Goal: Task Accomplishment & Management: Use online tool/utility

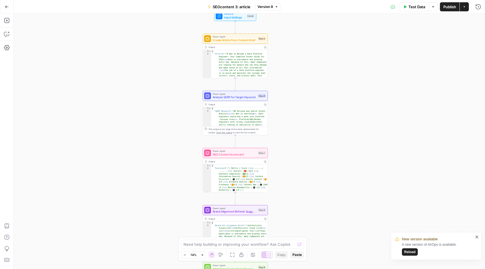
click at [411, 241] on span "Reload" at bounding box center [409, 251] width 11 height 5
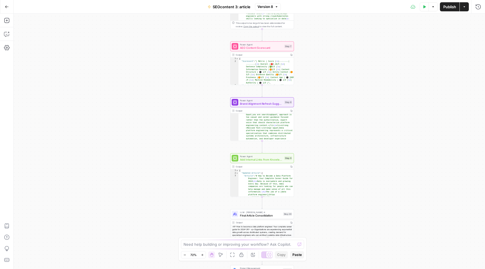
scroll to position [156, 0]
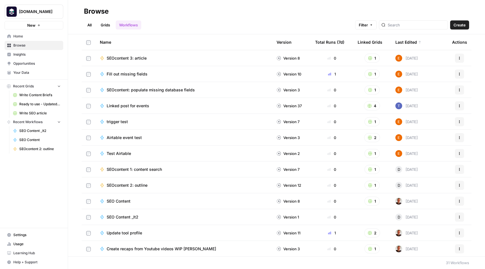
scroll to position [33, 0]
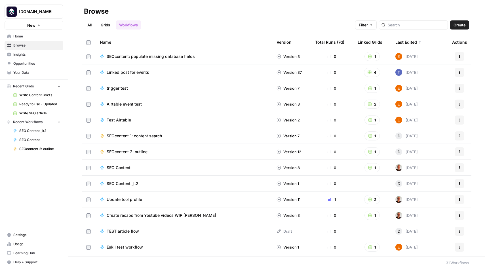
click at [22, 45] on span "Browse" at bounding box center [36, 45] width 47 height 5
click at [33, 131] on span "SEO Content _It2" at bounding box center [39, 130] width 41 height 5
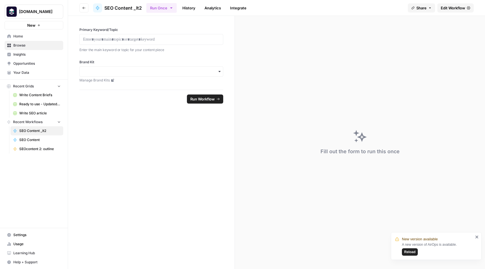
click at [409, 250] on span "Reload" at bounding box center [409, 251] width 11 height 5
click at [17, 45] on span "Browse" at bounding box center [36, 45] width 47 height 5
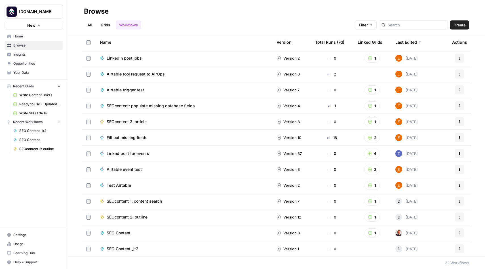
click at [155, 89] on div "Airtable trigger test" at bounding box center [184, 90] width 168 height 6
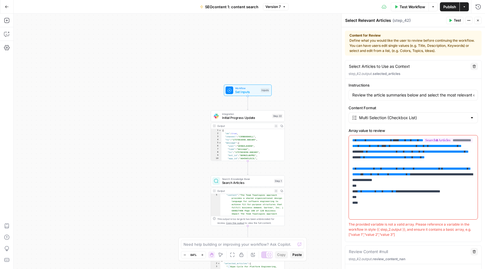
scroll to position [145, 0]
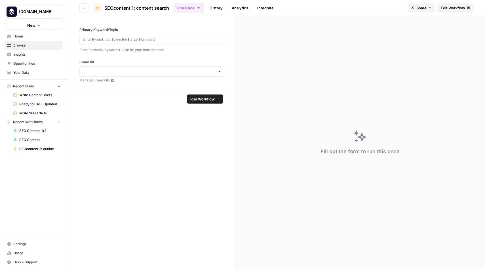
click at [26, 44] on span "Browse" at bounding box center [36, 45] width 47 height 5
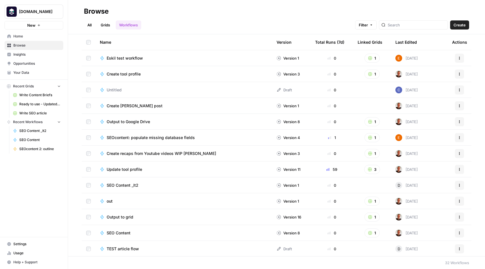
click at [28, 45] on span "Browse" at bounding box center [36, 45] width 47 height 5
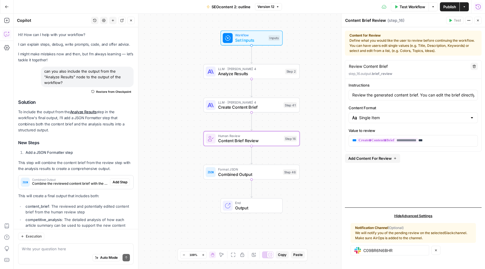
scroll to position [172, 0]
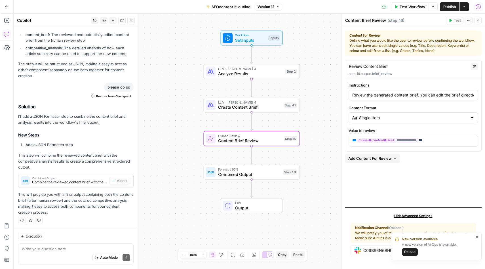
click at [410, 253] on span "Reload" at bounding box center [409, 251] width 11 height 5
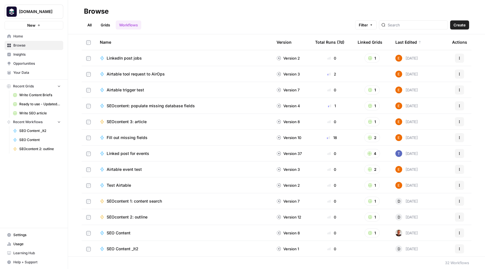
click at [197, 71] on div "Airtable tool request to AirOps" at bounding box center [184, 74] width 168 height 6
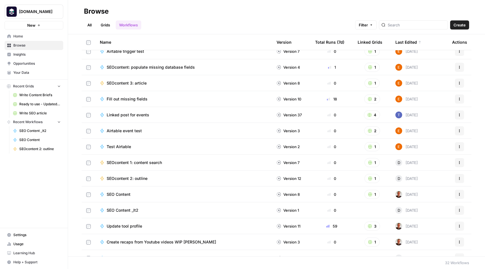
scroll to position [44, 0]
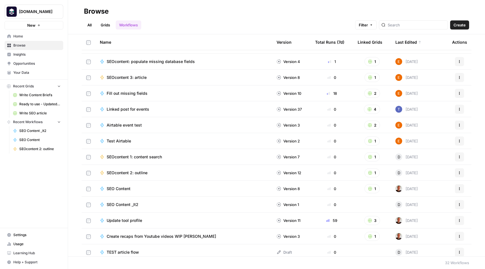
click at [132, 157] on span "SEOcontent 1: content search" at bounding box center [134, 157] width 55 height 6
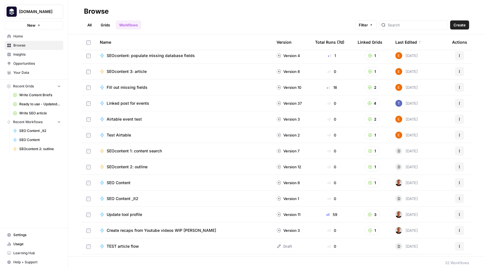
scroll to position [47, 0]
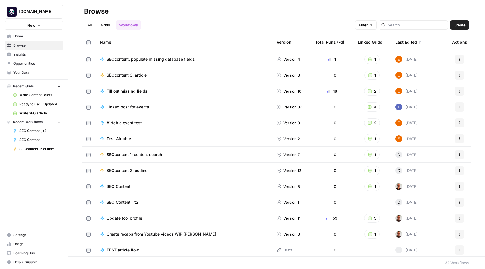
click at [135, 75] on span "SEOcontent 3: article" at bounding box center [127, 75] width 40 height 6
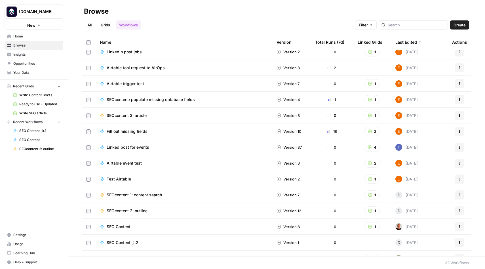
scroll to position [0, 0]
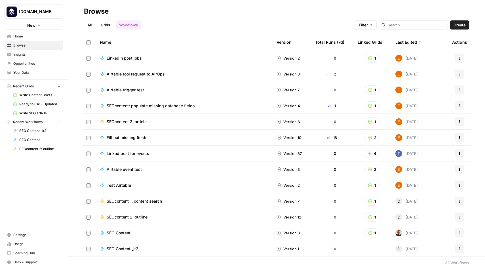
click at [108, 23] on link "Grids" at bounding box center [105, 24] width 16 height 9
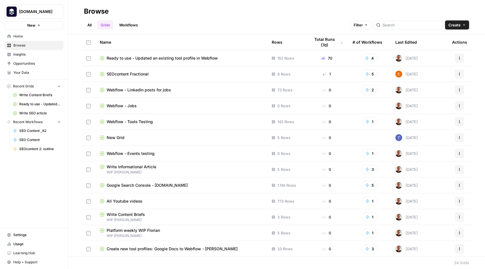
click at [136, 73] on span "SEOcontent Fractional" at bounding box center [128, 74] width 42 height 6
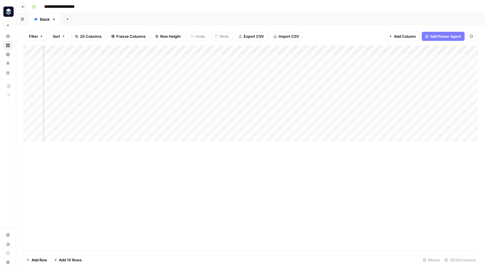
scroll to position [0, 473]
click at [216, 90] on div "Add Column" at bounding box center [250, 93] width 455 height 96
click at [248, 88] on div "Add Column" at bounding box center [250, 93] width 455 height 96
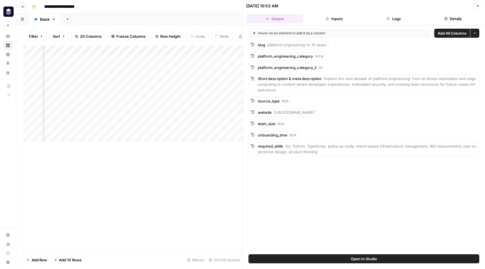
click at [479, 6] on icon "button" at bounding box center [477, 5] width 3 height 3
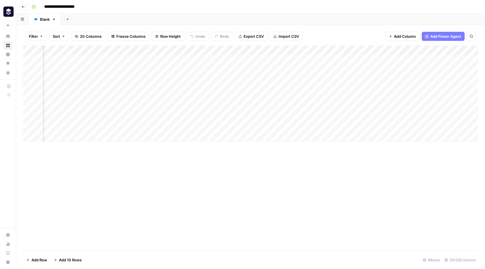
scroll to position [0, 341]
click at [262, 88] on div "Add Column" at bounding box center [250, 93] width 455 height 96
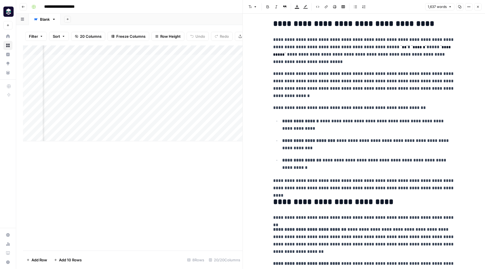
scroll to position [1295, 0]
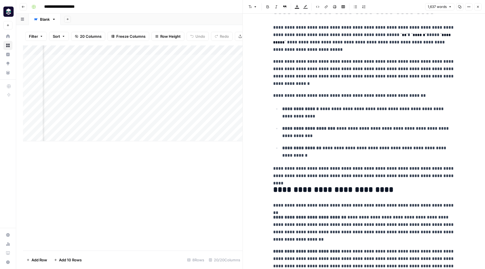
click at [478, 7] on icon "button" at bounding box center [478, 7] width 2 height 2
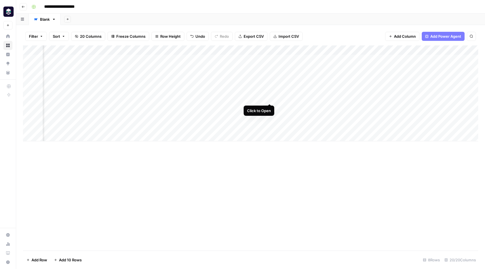
click at [269, 98] on div "Add Column" at bounding box center [250, 93] width 455 height 96
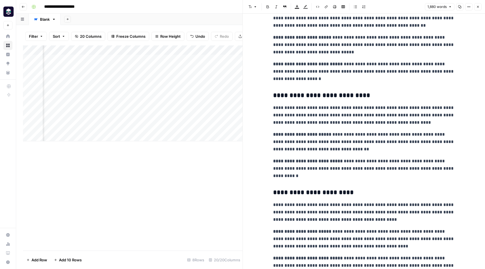
scroll to position [1117, 0]
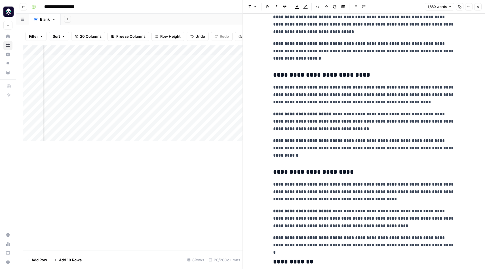
click at [479, 7] on icon "button" at bounding box center [478, 7] width 2 height 2
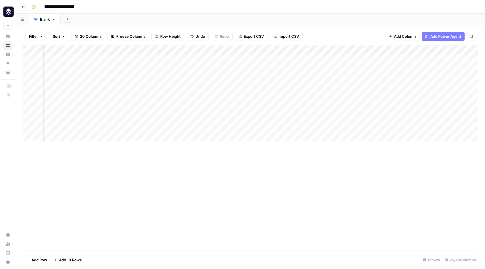
click at [312, 98] on div "Add Column" at bounding box center [250, 93] width 455 height 96
click at [301, 95] on div "Add Column" at bounding box center [250, 93] width 455 height 96
click at [301, 95] on body "**********" at bounding box center [242, 134] width 485 height 269
drag, startPoint x: 365, startPoint y: 99, endPoint x: 296, endPoint y: 98, distance: 68.4
click at [296, 98] on input "**********" at bounding box center [322, 99] width 91 height 7
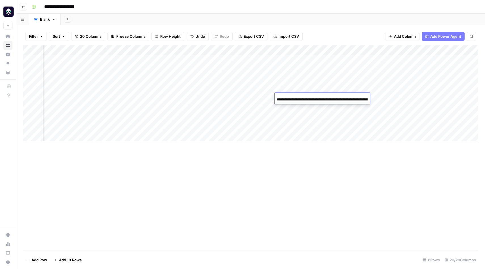
click at [281, 182] on div "Add Column" at bounding box center [250, 147] width 455 height 205
drag, startPoint x: 327, startPoint y: 49, endPoint x: 348, endPoint y: 50, distance: 21.6
click at [348, 50] on div "Add Column" at bounding box center [250, 93] width 455 height 96
click at [235, 98] on div "Add Column" at bounding box center [250, 93] width 455 height 96
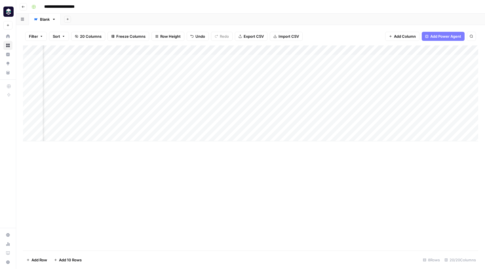
click at [273, 96] on div "Add Column" at bounding box center [250, 93] width 455 height 96
click at [236, 98] on div "Add Column" at bounding box center [250, 93] width 455 height 96
click at [399, 97] on div "Add Column" at bounding box center [250, 93] width 455 height 96
click at [428, 99] on div "Add Column" at bounding box center [250, 93] width 455 height 96
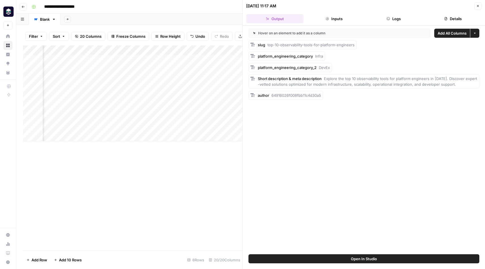
click at [339, 18] on button "Inputs" at bounding box center [334, 18] width 57 height 9
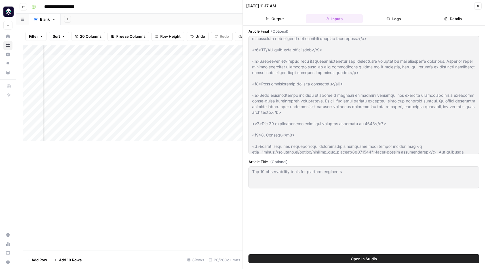
scroll to position [420, 0]
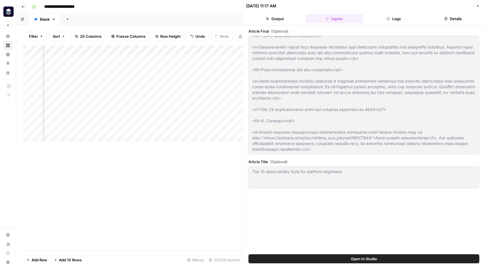
click at [479, 5] on icon "button" at bounding box center [477, 5] width 3 height 3
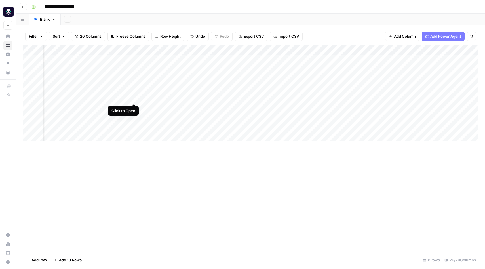
click at [134, 98] on div "Add Column" at bounding box center [250, 93] width 455 height 96
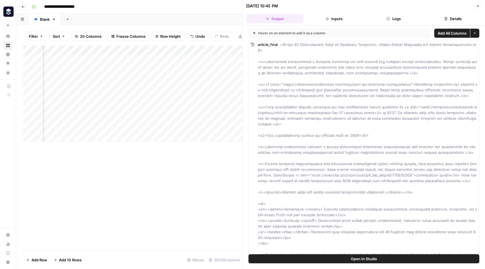
click at [478, 6] on icon "button" at bounding box center [478, 6] width 2 height 2
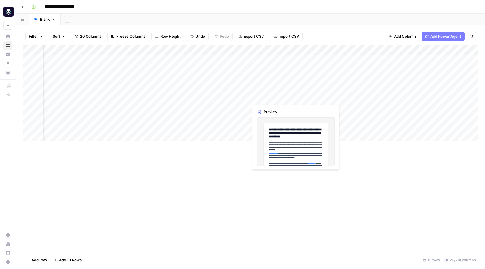
click at [273, 97] on div "Add Column" at bounding box center [250, 93] width 455 height 96
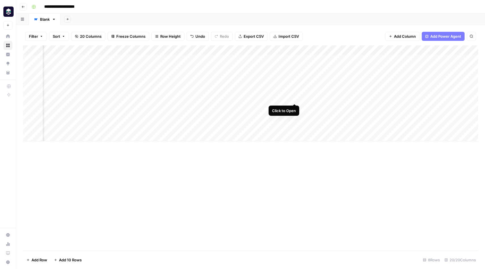
click at [294, 99] on div "Add Column" at bounding box center [250, 93] width 455 height 96
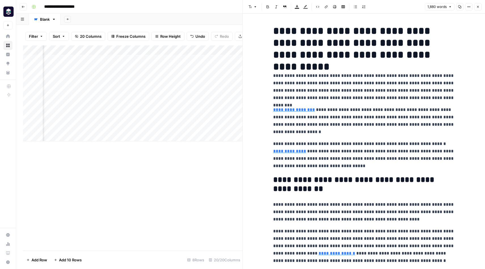
click at [478, 6] on icon "button" at bounding box center [477, 6] width 3 height 3
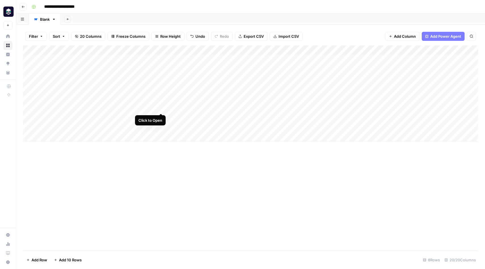
click at [161, 108] on div "Add Column" at bounding box center [250, 93] width 455 height 96
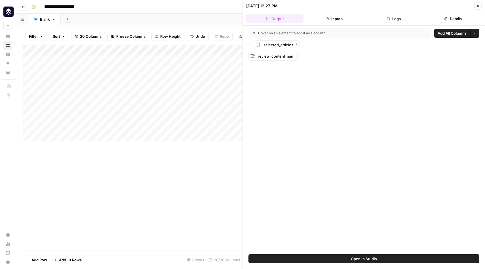
click at [251, 46] on icon "button" at bounding box center [250, 44] width 3 height 3
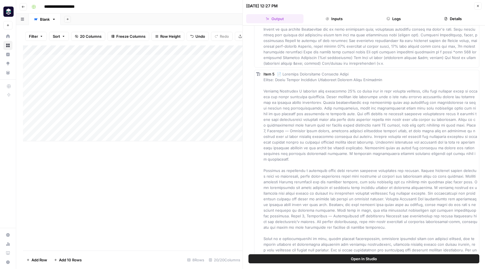
scroll to position [1201, 0]
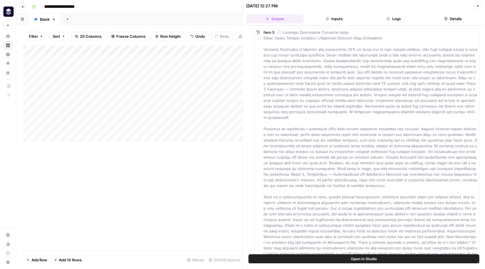
click at [335, 19] on button "Inputs" at bounding box center [334, 18] width 57 height 9
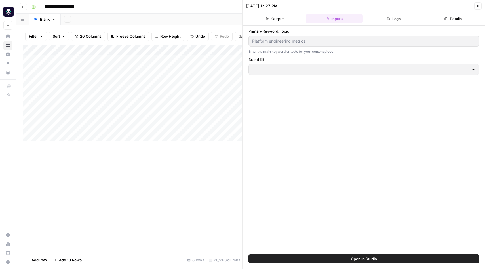
type input "Platform Engineering"
click at [282, 20] on button "Output" at bounding box center [274, 18] width 57 height 9
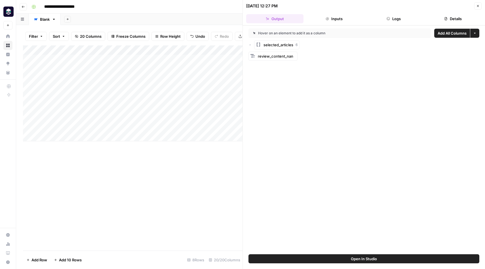
click at [478, 5] on icon "button" at bounding box center [477, 5] width 3 height 3
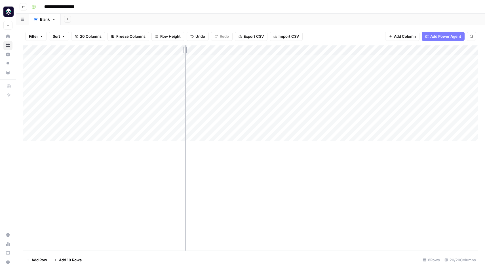
drag, startPoint x: 173, startPoint y: 50, endPoint x: 185, endPoint y: 50, distance: 11.6
click at [185, 50] on div "Add Column" at bounding box center [250, 93] width 455 height 96
click at [173, 108] on div "Add Column" at bounding box center [250, 93] width 455 height 96
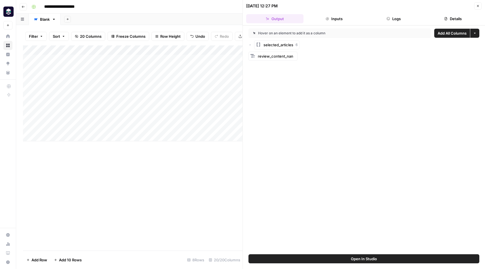
click at [250, 45] on icon "button" at bounding box center [250, 45] width 1 height 2
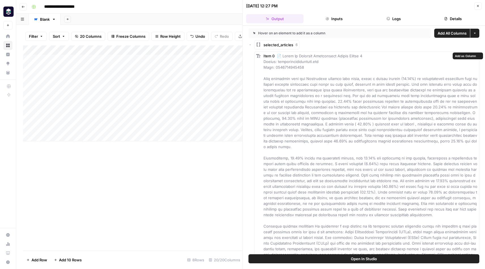
click at [293, 74] on div "Item 0" at bounding box center [371, 175] width 214 height 244
click at [293, 87] on div "Item 0" at bounding box center [371, 175] width 214 height 244
click at [251, 45] on icon "button" at bounding box center [250, 44] width 3 height 3
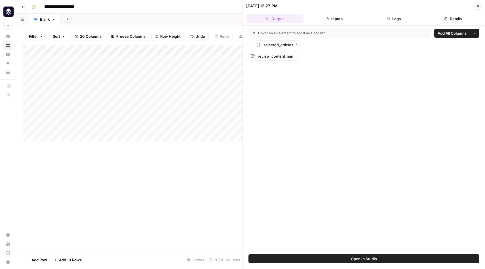
click at [479, 6] on icon "button" at bounding box center [477, 5] width 3 height 3
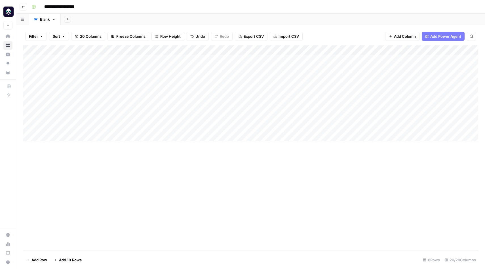
click at [80, 117] on div "Add Column" at bounding box center [250, 93] width 455 height 96
click at [172, 118] on div "Add Column" at bounding box center [250, 93] width 455 height 96
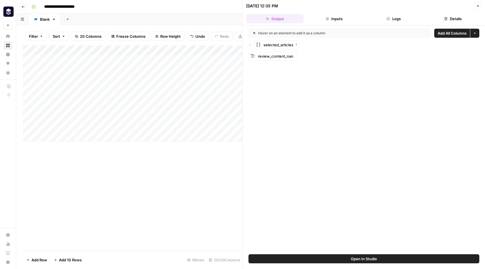
click at [251, 45] on icon "button" at bounding box center [250, 44] width 3 height 3
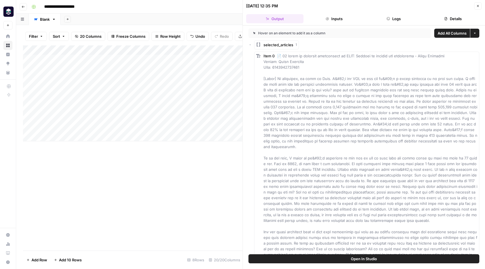
click at [479, 5] on icon "button" at bounding box center [477, 5] width 3 height 3
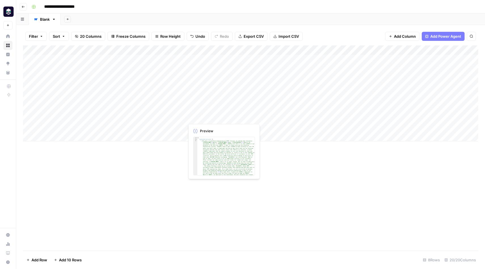
click at [217, 118] on div "Add Column" at bounding box center [250, 93] width 455 height 96
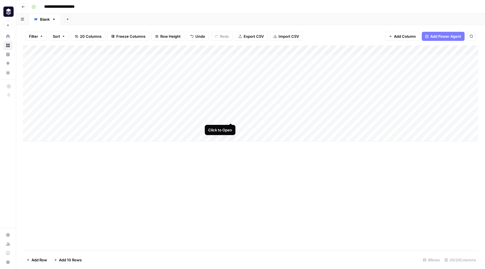
click at [231, 117] on div "Add Column" at bounding box center [250, 93] width 455 height 96
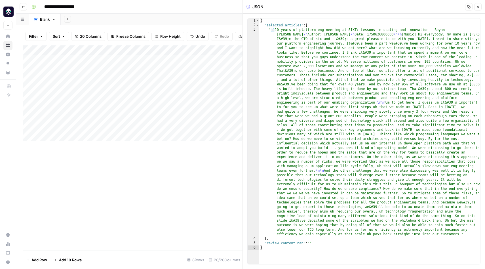
type textarea "*"
click at [272, 247] on div "{ "selected_articles" : [ " 📄 10 years of platform engineering at SIXT: Lessons…" at bounding box center [369, 145] width 221 height 255
click at [479, 7] on icon "button" at bounding box center [478, 7] width 2 height 2
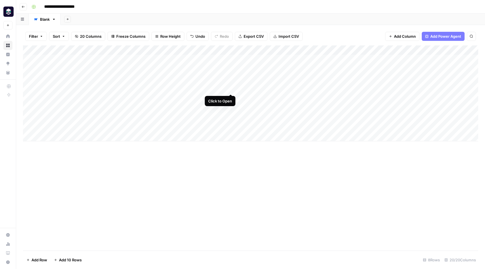
click at [232, 88] on div "Add Column" at bounding box center [250, 93] width 455 height 96
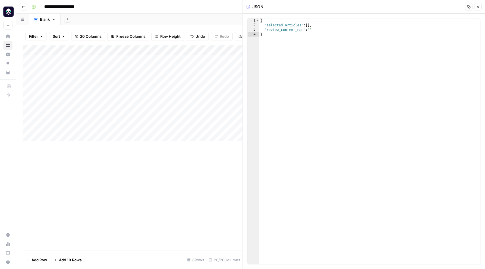
click at [478, 5] on icon "button" at bounding box center [477, 6] width 3 height 3
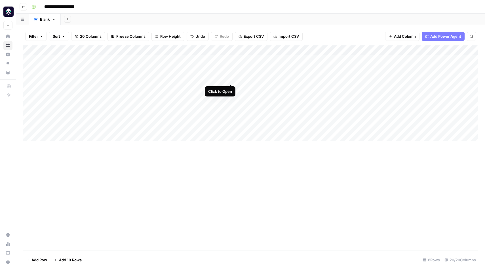
click at [232, 77] on div "Add Column" at bounding box center [250, 93] width 455 height 96
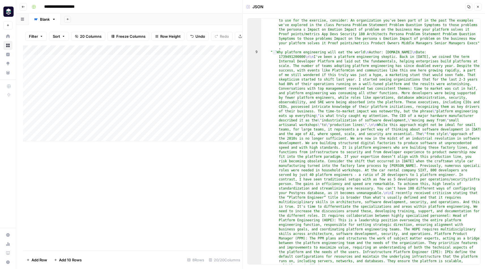
scroll to position [1306, 0]
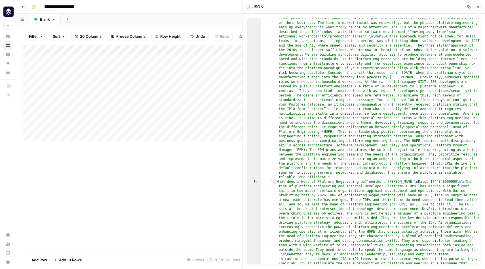
click at [478, 7] on icon "button" at bounding box center [477, 6] width 3 height 3
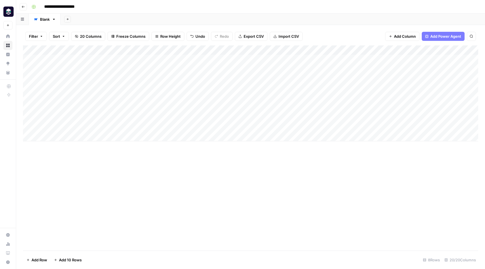
click at [84, 118] on div "Add Column" at bounding box center [250, 93] width 455 height 96
click at [73, 127] on div "Add Column" at bounding box center [250, 93] width 455 height 96
click at [152, 126] on div "Add Column" at bounding box center [250, 93] width 455 height 96
click at [142, 128] on div "Add Column" at bounding box center [250, 93] width 455 height 96
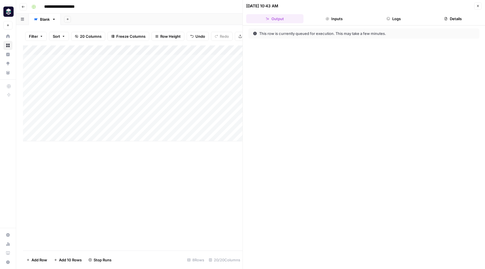
click at [343, 18] on button "Inputs" at bounding box center [334, 18] width 57 height 9
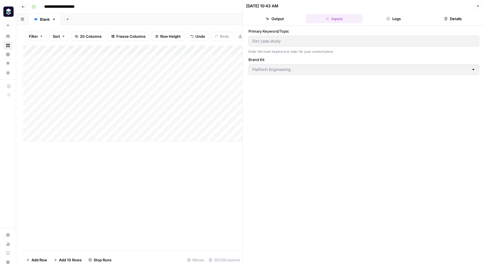
click at [392, 17] on button "Logs" at bounding box center [393, 18] width 57 height 9
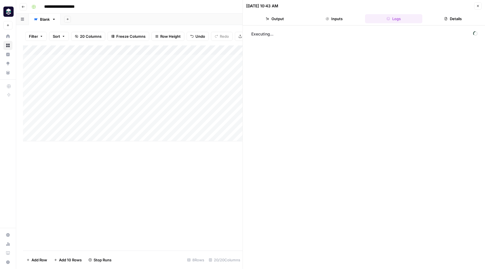
click at [455, 17] on button "Details" at bounding box center [453, 18] width 57 height 9
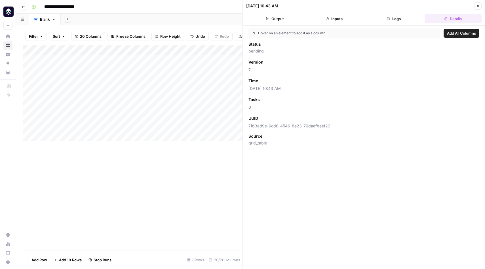
click at [279, 20] on button "Output" at bounding box center [274, 18] width 57 height 9
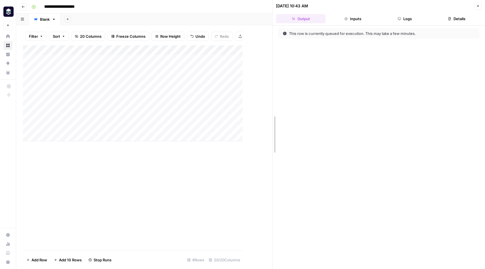
drag, startPoint x: 242, startPoint y: 36, endPoint x: 297, endPoint y: 37, distance: 54.8
click at [478, 5] on icon "button" at bounding box center [477, 5] width 3 height 3
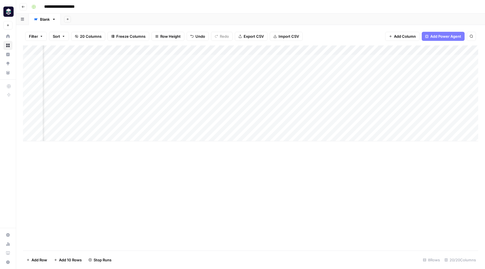
scroll to position [0, 312]
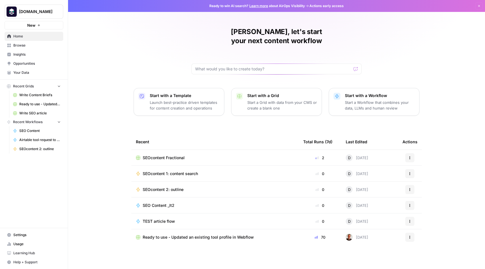
click at [24, 47] on span "Browse" at bounding box center [36, 45] width 47 height 5
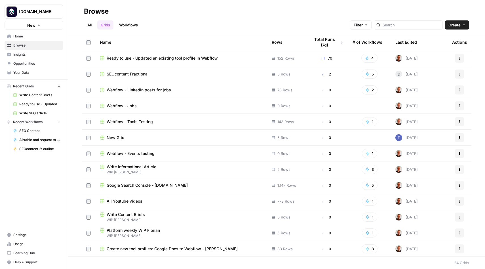
click at [130, 26] on link "Workflows" at bounding box center [129, 24] width 26 height 9
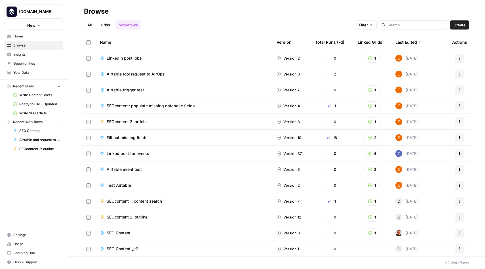
click at [134, 199] on span "SEOcontent 1: content search" at bounding box center [134, 201] width 55 height 6
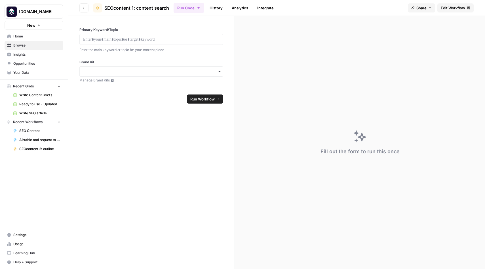
click at [453, 8] on span "Edit Workflow" at bounding box center [453, 8] width 24 height 6
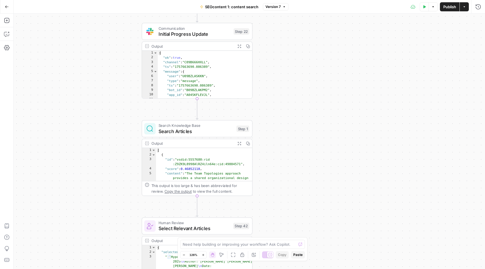
click at [318, 83] on div "Workflow Input Settings Inputs Communication Initial Progress Update Step 22 Ou…" at bounding box center [250, 141] width 472 height 255
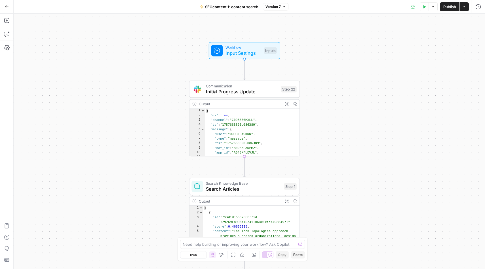
click at [282, 9] on button "Version 7" at bounding box center [276, 6] width 26 height 7
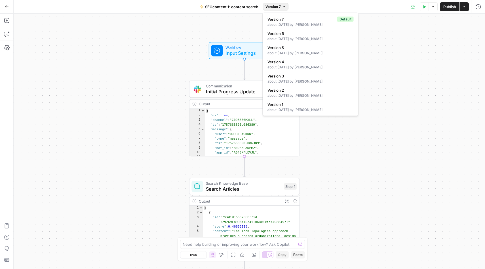
click at [410, 56] on div "Workflow Input Settings Inputs Communication Initial Progress Update Step 22 Ou…" at bounding box center [250, 141] width 472 height 255
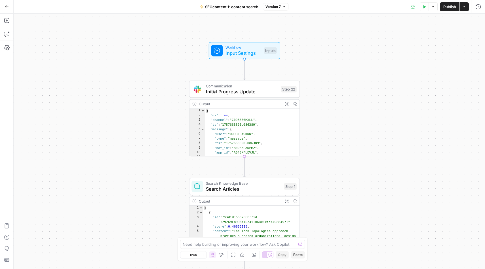
click at [282, 9] on button "Version 7" at bounding box center [276, 6] width 26 height 7
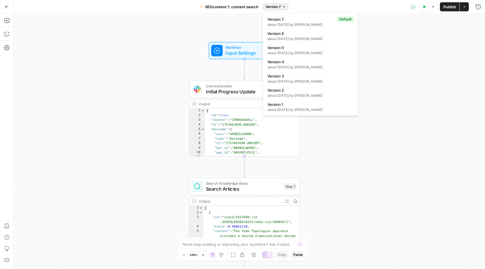
click at [408, 42] on div "Workflow Input Settings Inputs Communication Initial Progress Update Step 22 Ou…" at bounding box center [250, 141] width 472 height 255
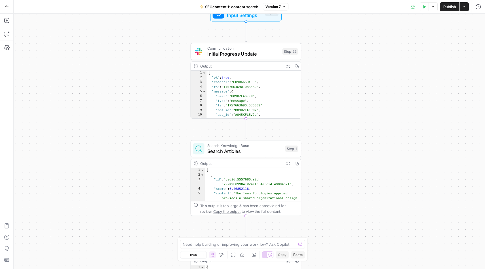
click at [246, 56] on span "Initial Progress Update" at bounding box center [243, 54] width 72 height 7
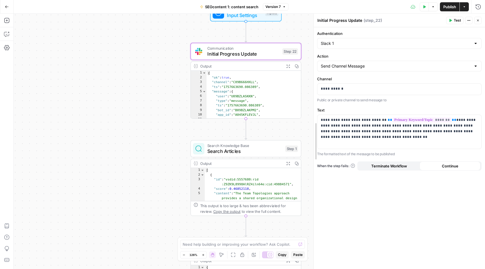
drag, startPoint x: 273, startPoint y: 81, endPoint x: 313, endPoint y: 81, distance: 40.0
click at [313, 81] on div at bounding box center [314, 141] width 6 height 255
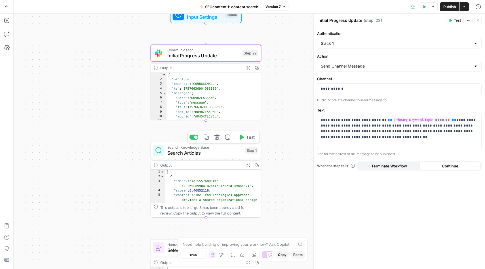
click at [208, 146] on span "Search Knowledge Base" at bounding box center [204, 147] width 75 height 6
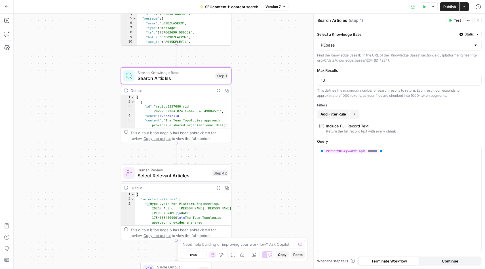
drag, startPoint x: 119, startPoint y: 175, endPoint x: 89, endPoint y: 100, distance: 80.6
click at [89, 100] on div "Workflow Input Settings Inputs Communication Initial Progress Update Step 22 Ou…" at bounding box center [250, 141] width 472 height 255
click at [181, 172] on span "Human Review" at bounding box center [174, 170] width 72 height 6
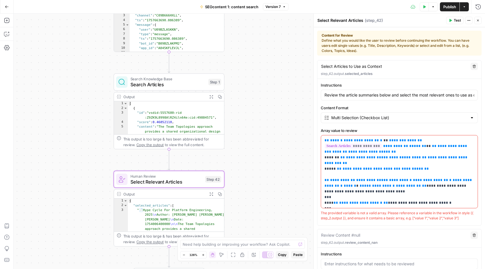
drag, startPoint x: 94, startPoint y: 151, endPoint x: 87, endPoint y: 157, distance: 9.5
click at [87, 157] on div "Workflow Input Settings Inputs Communication Initial Progress Update Step 22 Ou…" at bounding box center [250, 141] width 472 height 255
click at [480, 20] on span "Close" at bounding box center [480, 20] width 0 height 0
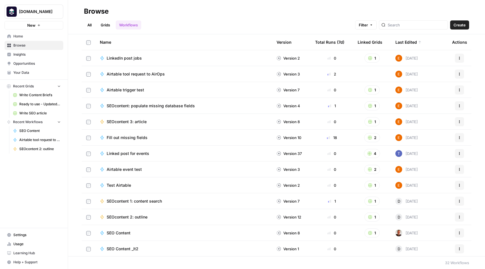
click at [108, 25] on link "Grids" at bounding box center [105, 24] width 16 height 9
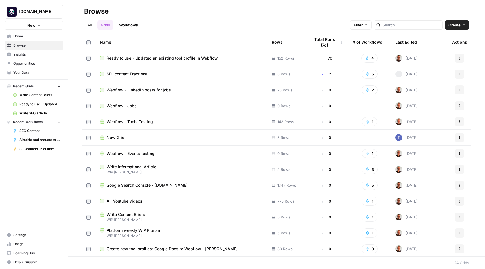
click at [413, 43] on div "Last Edited" at bounding box center [407, 42] width 22 height 16
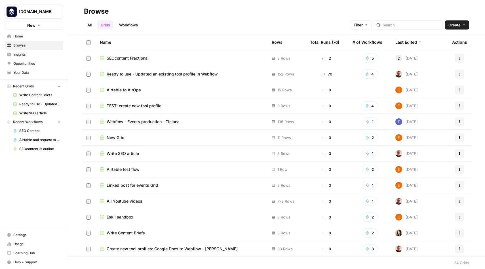
click at [164, 105] on div "TEST: create new tool profile" at bounding box center [181, 106] width 163 height 6
click at [139, 75] on span "Ready to use - Updated an existing tool profile in Webflow" at bounding box center [162, 74] width 111 height 6
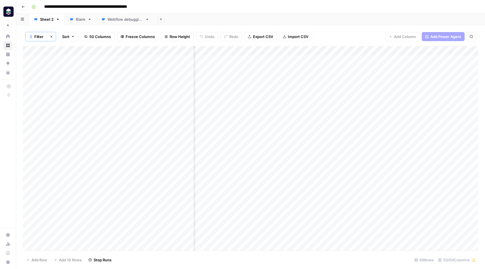
scroll to position [0, 247]
drag, startPoint x: 283, startPoint y: 50, endPoint x: 305, endPoint y: 50, distance: 22.4
click at [305, 50] on div "Add Column" at bounding box center [250, 148] width 455 height 205
drag, startPoint x: 357, startPoint y: 50, endPoint x: 394, endPoint y: 50, distance: 37.7
click at [394, 50] on div "Add Column" at bounding box center [250, 148] width 455 height 205
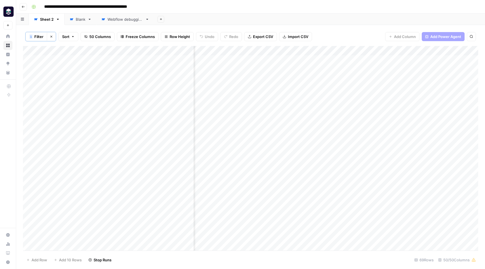
scroll to position [0, 392]
click at [268, 59] on div "Add Column" at bounding box center [250, 148] width 455 height 205
drag, startPoint x: 244, startPoint y: 51, endPoint x: 257, endPoint y: 54, distance: 13.4
click at [257, 54] on div "Add Column" at bounding box center [250, 148] width 455 height 205
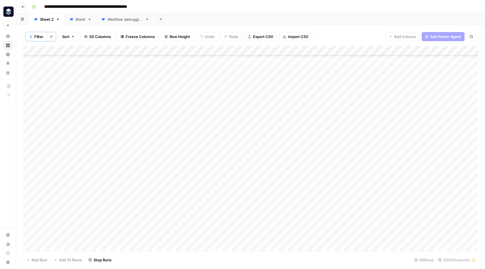
scroll to position [451, 0]
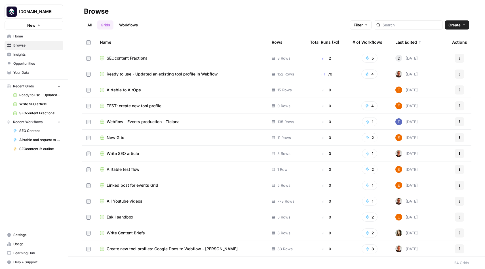
click at [131, 25] on link "Workflows" at bounding box center [129, 24] width 26 height 9
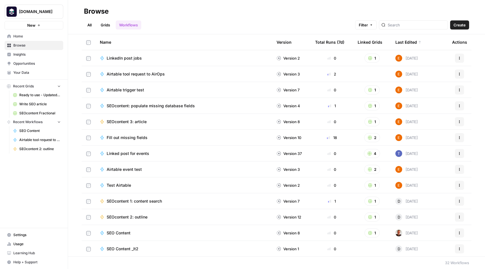
click at [132, 121] on span "SEOcontent 3: article" at bounding box center [127, 122] width 40 height 6
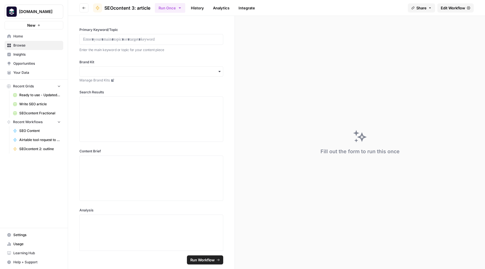
click at [453, 5] on link "Edit Workflow" at bounding box center [456, 7] width 36 height 9
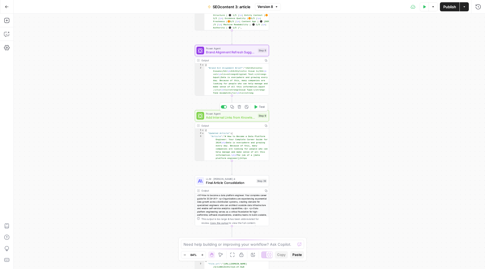
click at [221, 116] on span "Add Internal Links from Knowledge Base" at bounding box center [231, 117] width 50 height 5
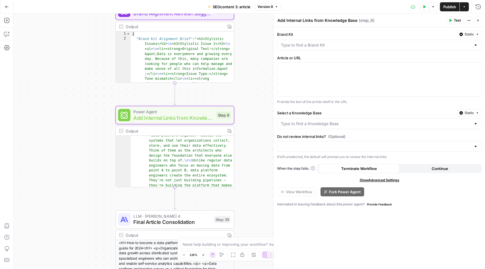
scroll to position [87, 0]
click at [256, 97] on div "Workflow Input Settings Inputs Power Agent Create Article from Content Brief St…" at bounding box center [250, 141] width 472 height 255
click at [476, 125] on div at bounding box center [476, 124] width 5 height 6
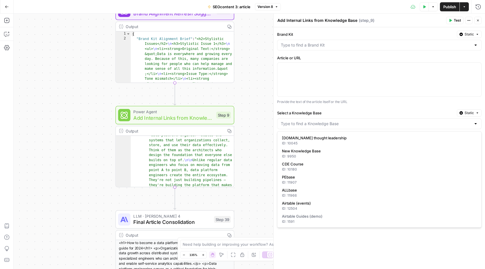
click at [421, 109] on div "Select a Knowledge Base Static" at bounding box center [379, 112] width 205 height 7
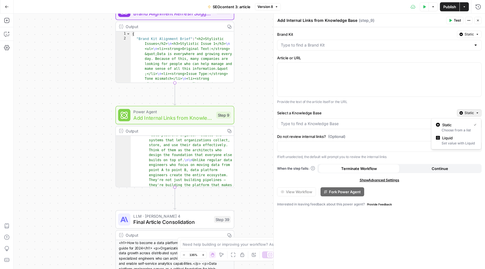
click at [471, 112] on span "Static" at bounding box center [469, 112] width 9 height 5
click at [433, 105] on div "Brand Kit Static Article or URL Provide the text of the article itself or the U…" at bounding box center [379, 148] width 211 height 242
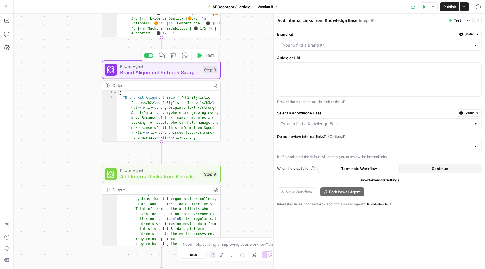
click at [182, 71] on span "Brand Alignment Refresh Suggestions" at bounding box center [160, 73] width 80 height 8
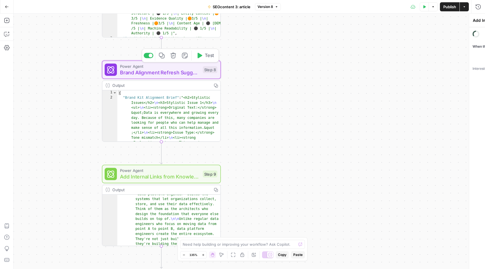
type textarea "Brand Alignment Refresh Suggestions"
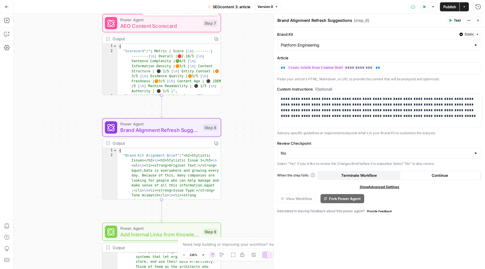
click at [173, 23] on span "AEO Content Scorecard" at bounding box center [160, 26] width 80 height 8
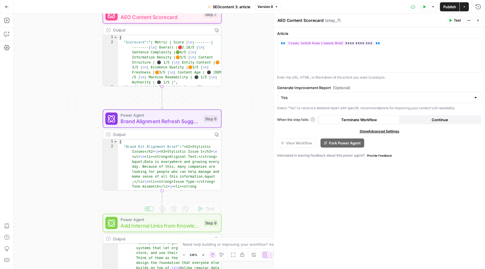
click at [164, 223] on span "Add Internal Links from Knowledge Base" at bounding box center [161, 226] width 80 height 8
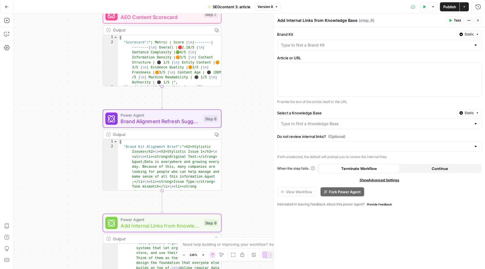
click at [477, 148] on div at bounding box center [476, 147] width 5 height 6
click at [400, 134] on label "Do not review internal links? (Optional)" at bounding box center [379, 137] width 205 height 6
click at [400, 144] on input "Do not review internal links? (Optional)" at bounding box center [376, 147] width 190 height 6
click at [268, 142] on div "Workflow Input Settings Inputs Power Agent Create Article from Content Brief St…" at bounding box center [250, 141] width 472 height 255
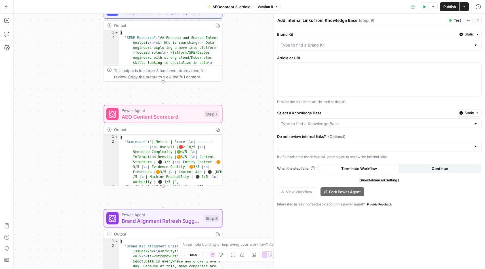
click at [8, 6] on icon "button" at bounding box center [7, 7] width 4 height 4
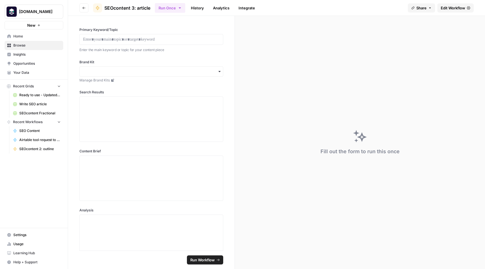
click at [25, 46] on span "Browse" at bounding box center [36, 45] width 47 height 5
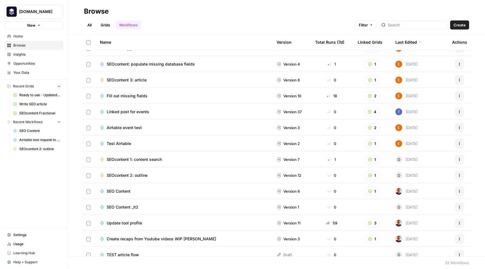
scroll to position [42, 0]
click at [124, 193] on span "SEO Content" at bounding box center [119, 191] width 24 height 6
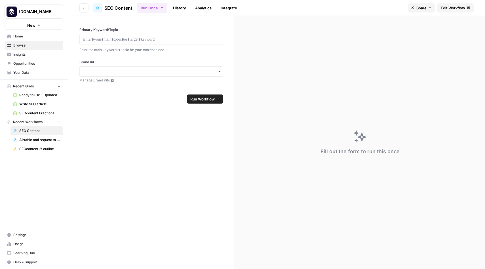
click at [452, 8] on span "Edit Workflow" at bounding box center [453, 8] width 24 height 6
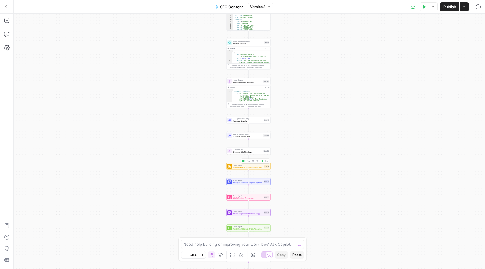
click at [253, 167] on span "Create Article from Content Brief" at bounding box center [248, 167] width 30 height 3
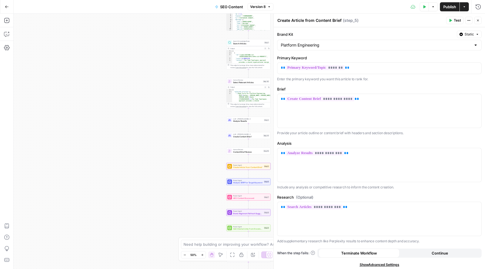
click at [241, 215] on div "Power Agent Brand Alignment Refresh Suggestions Step 8 Copy step Delete step Ad…" at bounding box center [248, 212] width 44 height 7
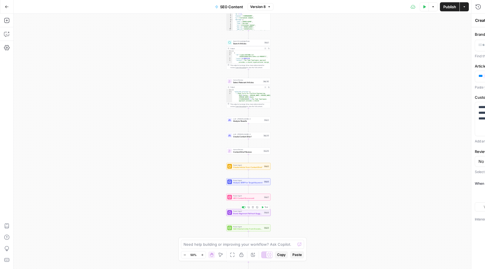
type textarea "Brand Alignment Refresh Suggestions"
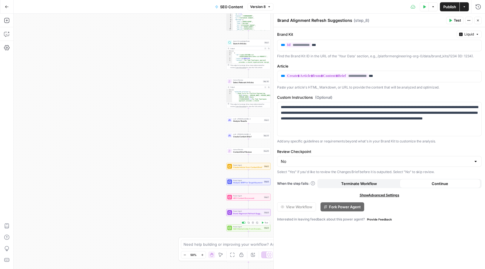
click at [242, 230] on span "Add Internal Links from Knowledge Base" at bounding box center [248, 229] width 30 height 3
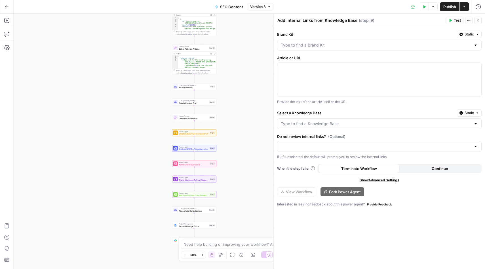
drag, startPoint x: 196, startPoint y: 177, endPoint x: 141, endPoint y: 143, distance: 63.7
click at [141, 143] on div "Workflow Input Settings Inputs Communication Initial Progress Update Step 22 Ou…" at bounding box center [250, 141] width 472 height 255
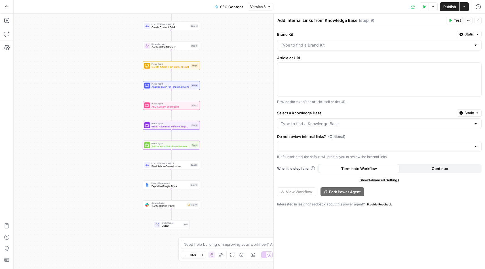
drag, startPoint x: 141, startPoint y: 143, endPoint x: 103, endPoint y: 79, distance: 74.7
click at [103, 79] on div "Workflow Input Settings Inputs Communication Initial Progress Update Step 22 Ou…" at bounding box center [250, 141] width 472 height 255
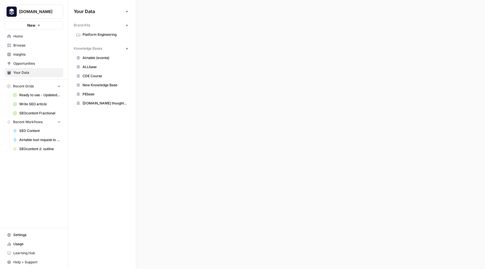
click at [20, 72] on span "Your Data" at bounding box center [36, 72] width 47 height 5
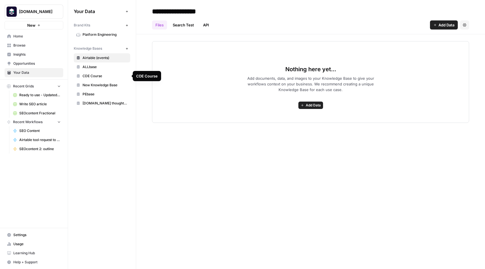
click at [93, 77] on span "CDE Course" at bounding box center [105, 75] width 45 height 5
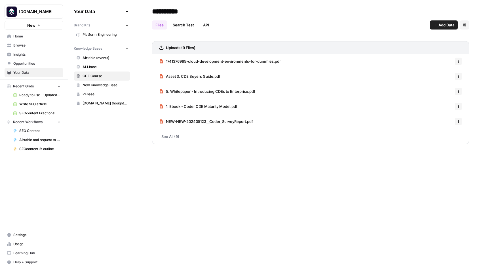
click at [93, 93] on span "PEbase" at bounding box center [105, 94] width 45 height 5
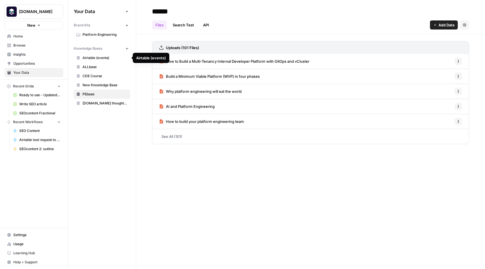
click at [95, 60] on span "Airtable (events)" at bounding box center [105, 57] width 45 height 5
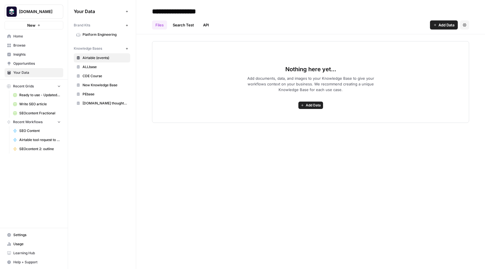
click at [88, 69] on span "ALLbase" at bounding box center [105, 66] width 45 height 5
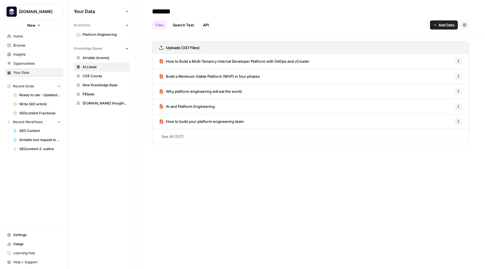
click at [465, 28] on button "Settings" at bounding box center [464, 24] width 9 height 9
click at [363, 26] on div "Files Search Test API Add Data Settings" at bounding box center [310, 23] width 317 height 14
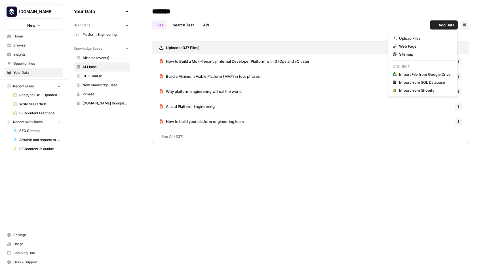
click at [448, 24] on span "Add Data" at bounding box center [447, 25] width 16 height 6
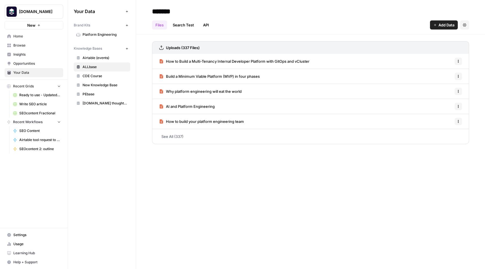
click at [264, 186] on div "******* Files Search Test API Add Data Settings Uploads (337 Files) How to Buil…" at bounding box center [310, 134] width 349 height 269
click at [93, 95] on span "PEbase" at bounding box center [105, 94] width 45 height 5
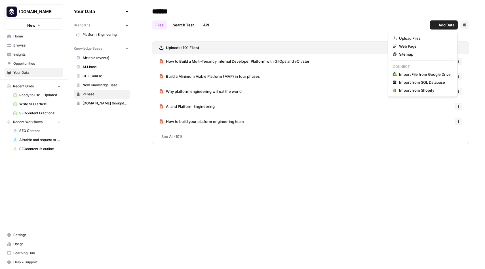
click at [441, 25] on span "Add Data" at bounding box center [447, 25] width 16 height 6
click at [317, 198] on div "****** Files Search Test API Add Data Settings Uploads (101 Files) How to Build…" at bounding box center [310, 134] width 349 height 269
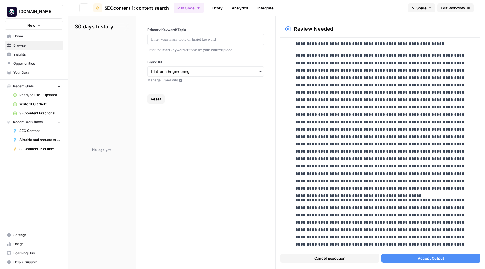
scroll to position [2982, 0]
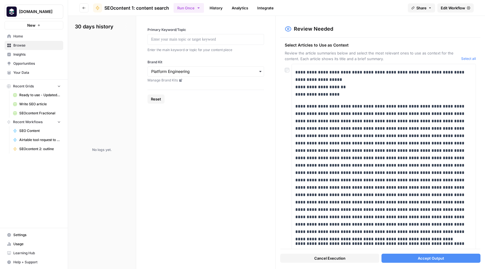
scroll to position [2982, 0]
